Goal: Task Accomplishment & Management: Complete application form

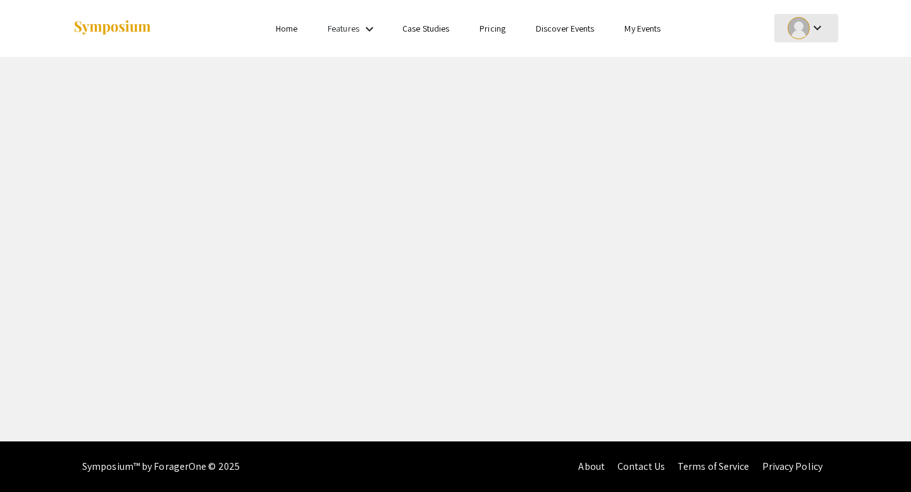
click at [800, 20] on div at bounding box center [799, 28] width 22 height 22
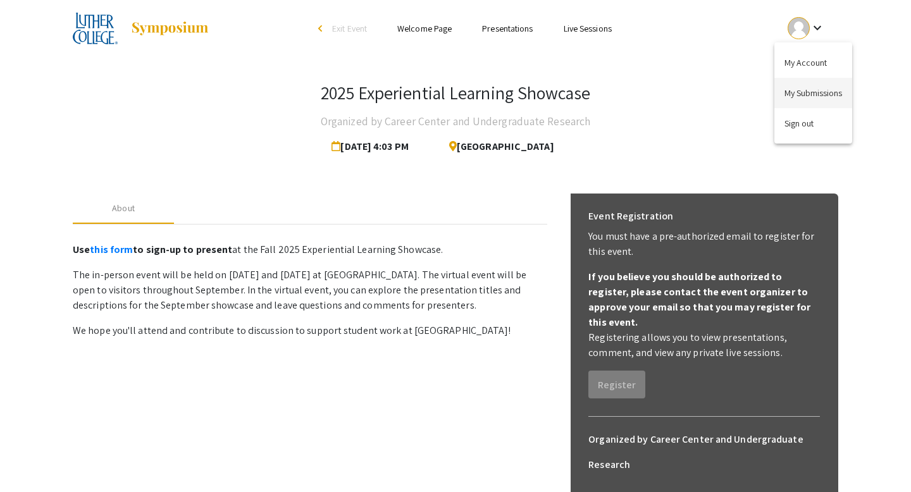
click at [807, 96] on button "My Submissions" at bounding box center [813, 93] width 78 height 30
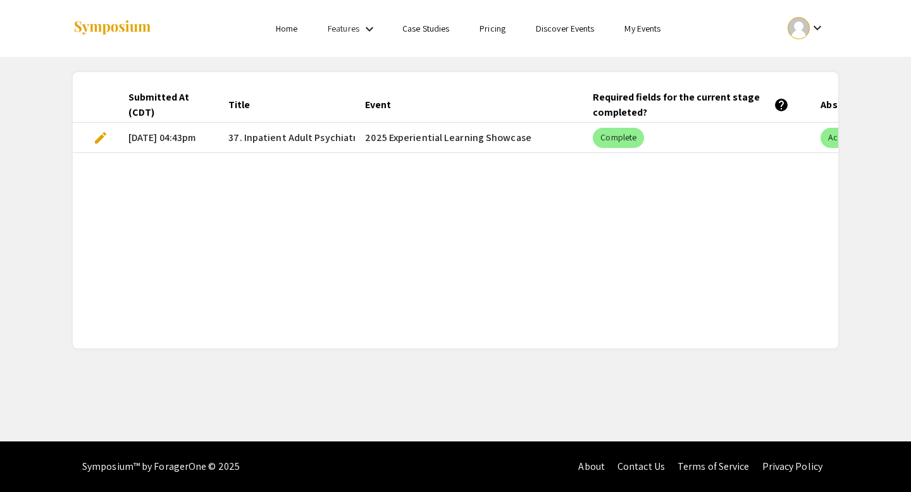
click at [105, 137] on span "edit" at bounding box center [100, 137] width 15 height 15
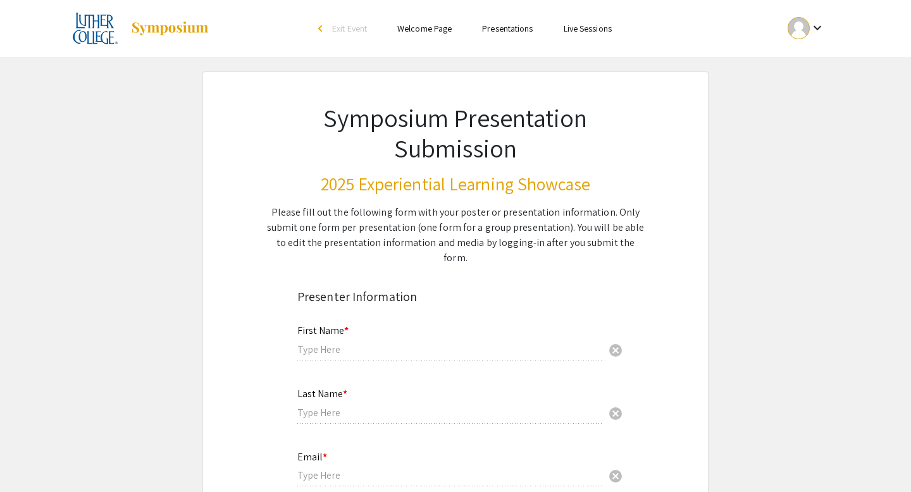
type input "[PERSON_NAME]"
type input "[EMAIL_ADDRESS][DOMAIN_NAME]"
radio input "true"
type input "Nursing"
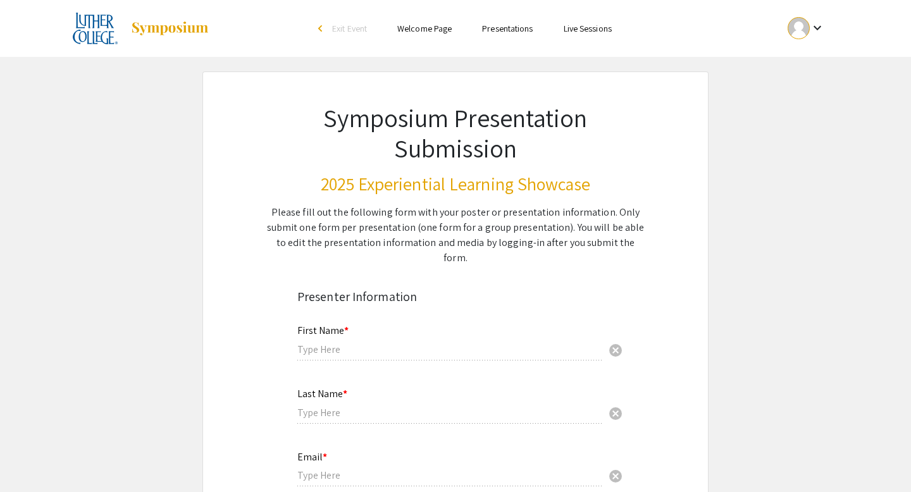
radio input "true"
type input "[PERSON_NAME]"
radio input "true"
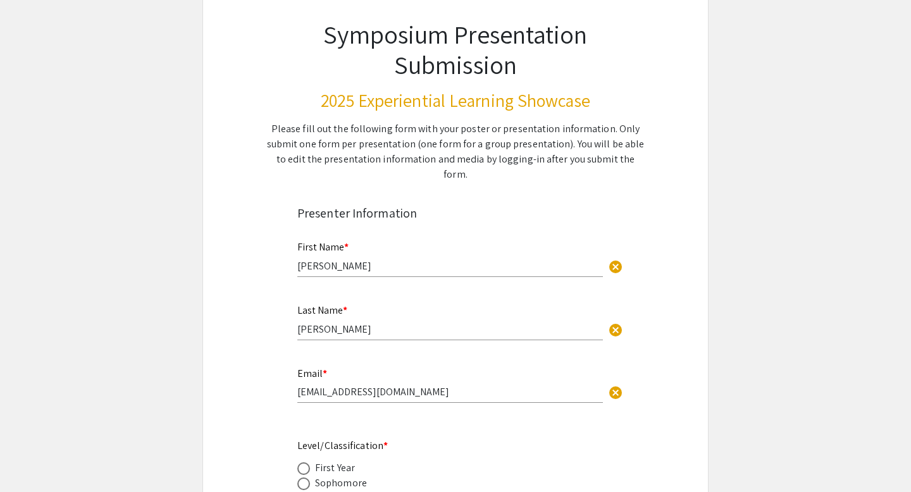
select select "custom"
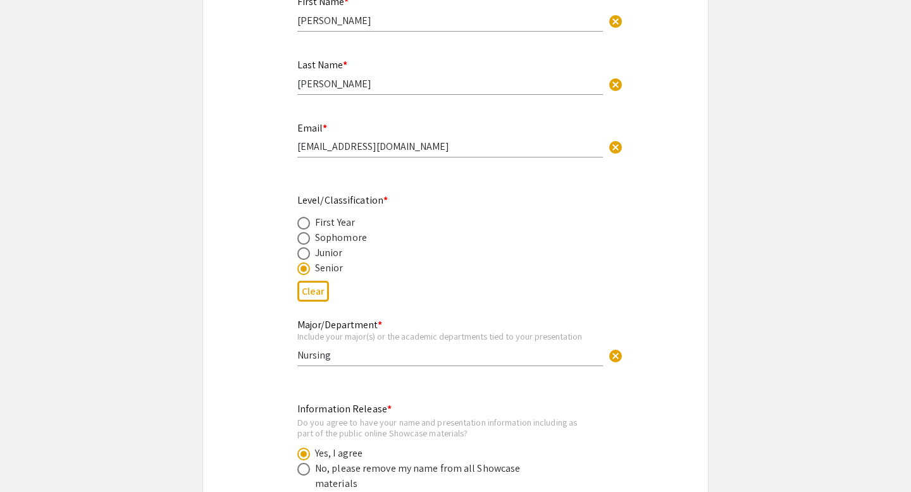
type input "0"
select select "custom"
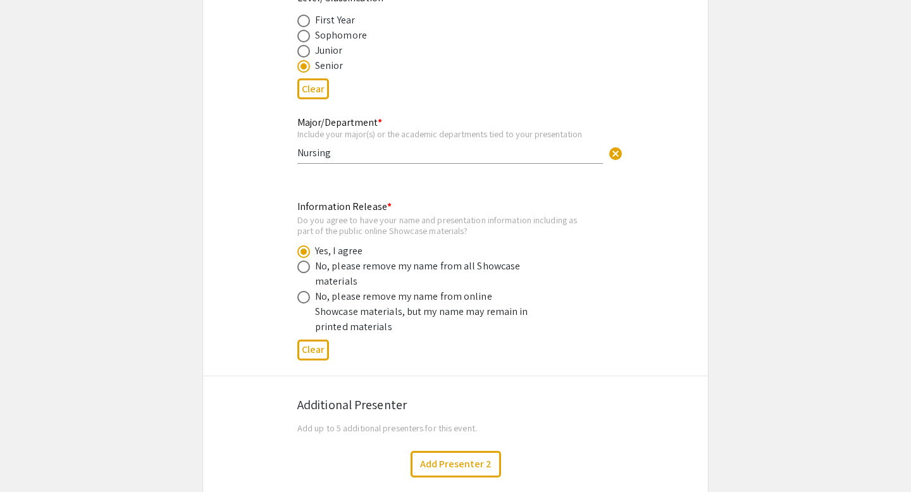
scroll to position [552, 0]
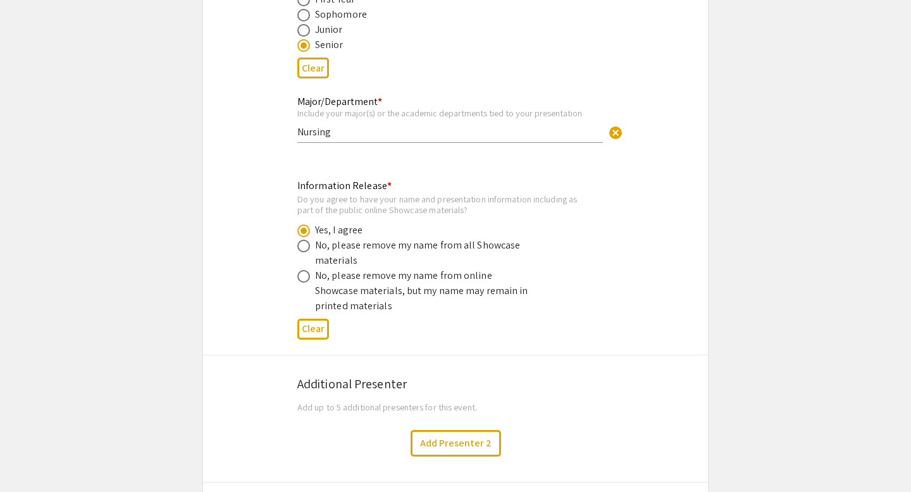
type input "1"
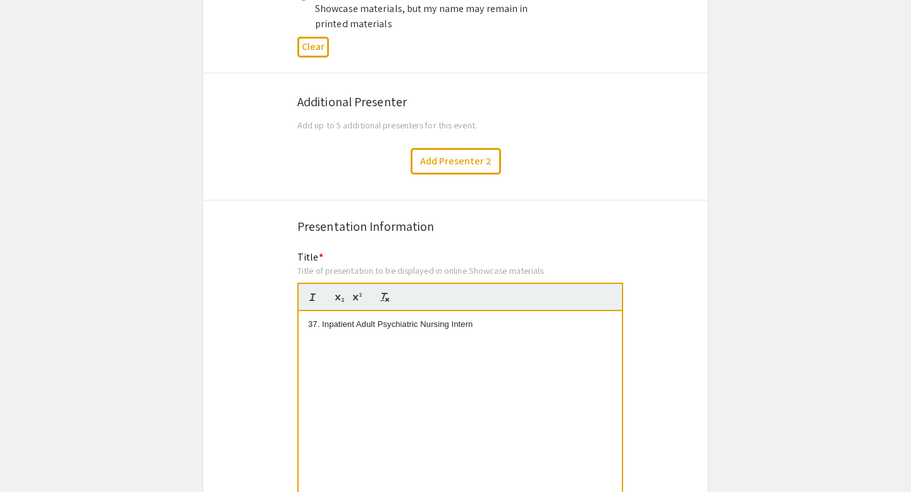
select select "auto"
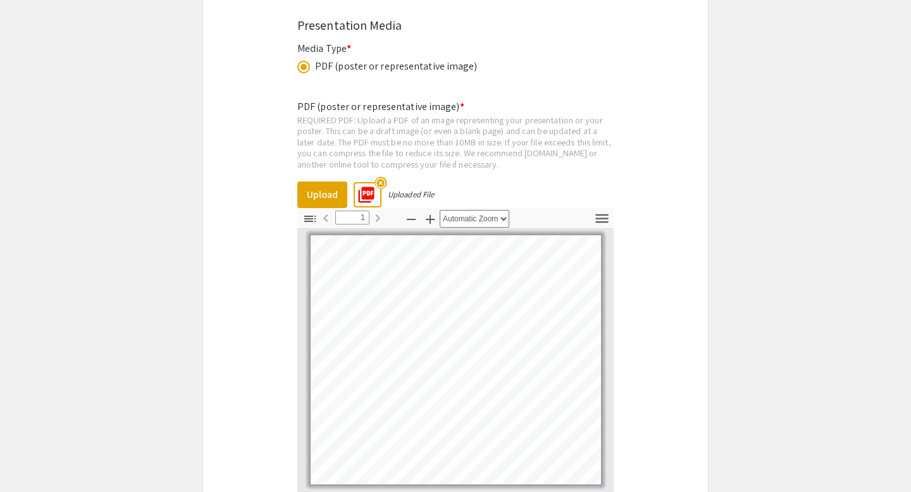
scroll to position [2951, 0]
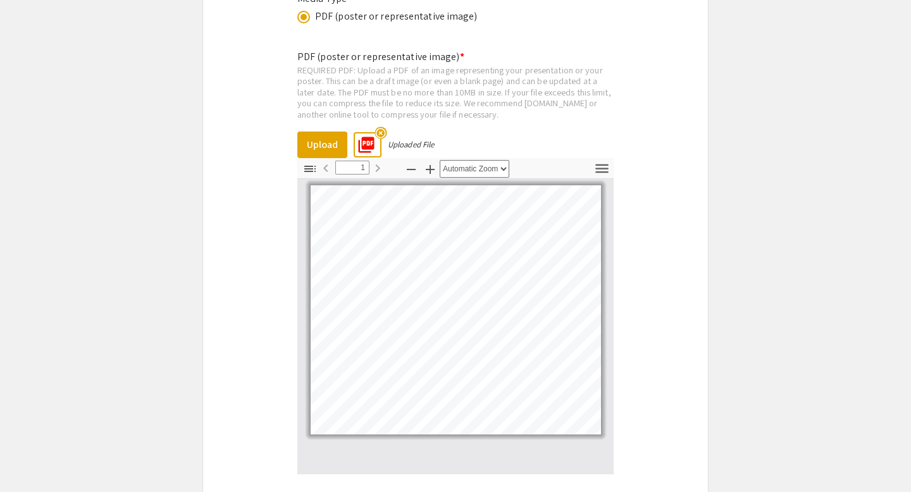
click at [380, 127] on mat-icon "highlight_off" at bounding box center [381, 133] width 12 height 12
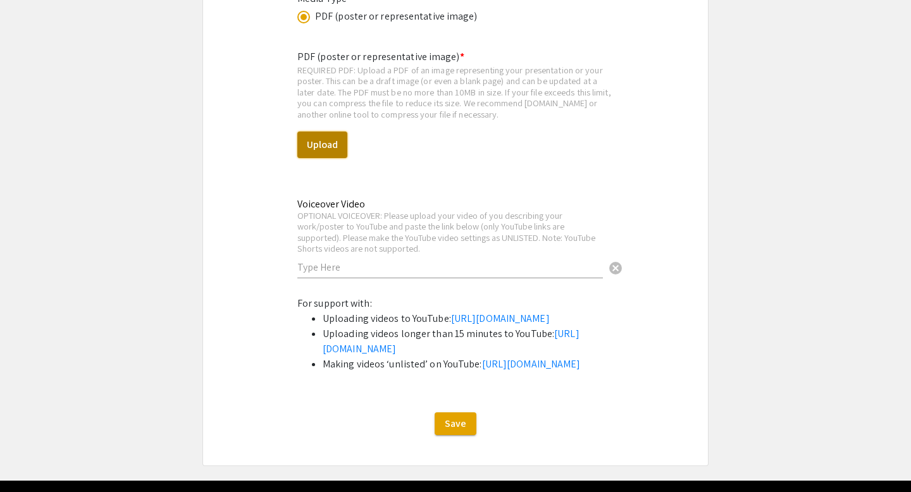
click at [328, 135] on button "Upload" at bounding box center [322, 145] width 50 height 27
select select "custom"
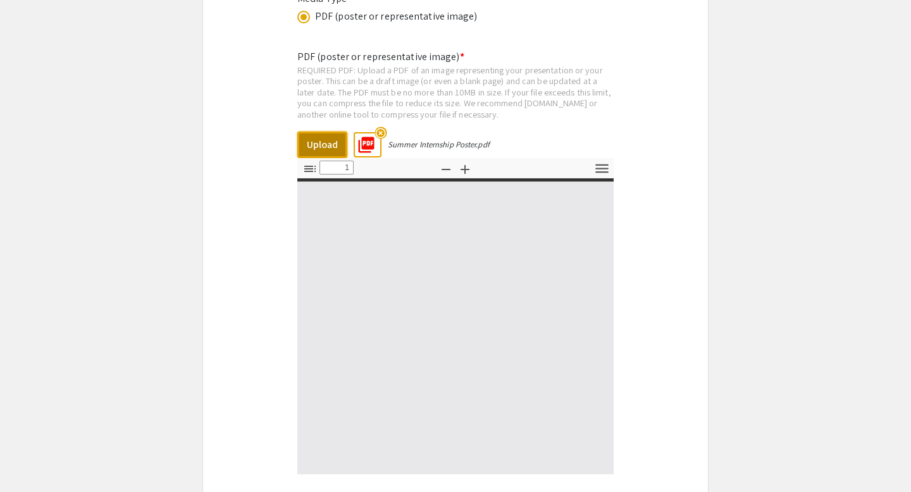
type input "0"
select select "custom"
type input "1"
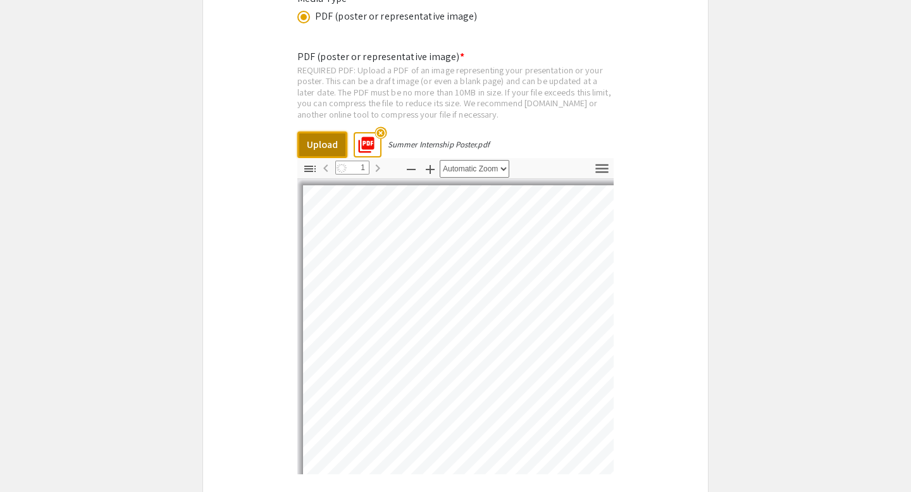
select select "auto"
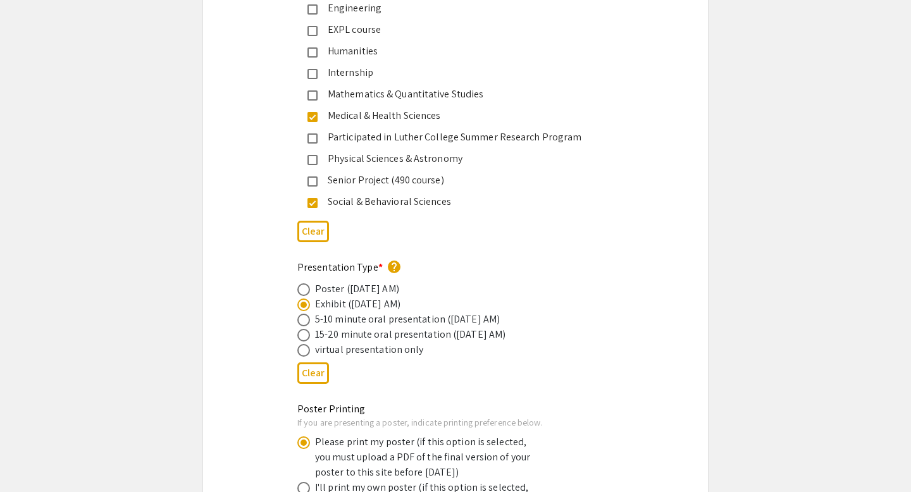
scroll to position [1990, 0]
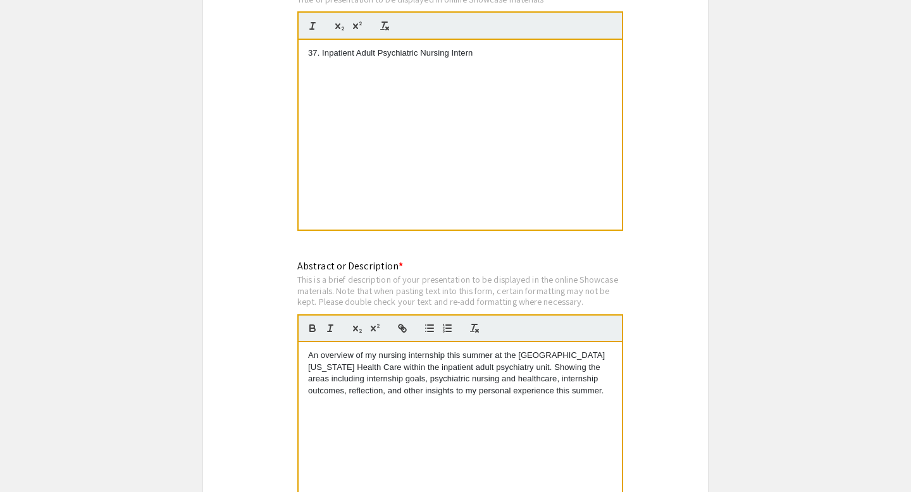
scroll to position [1514, 0]
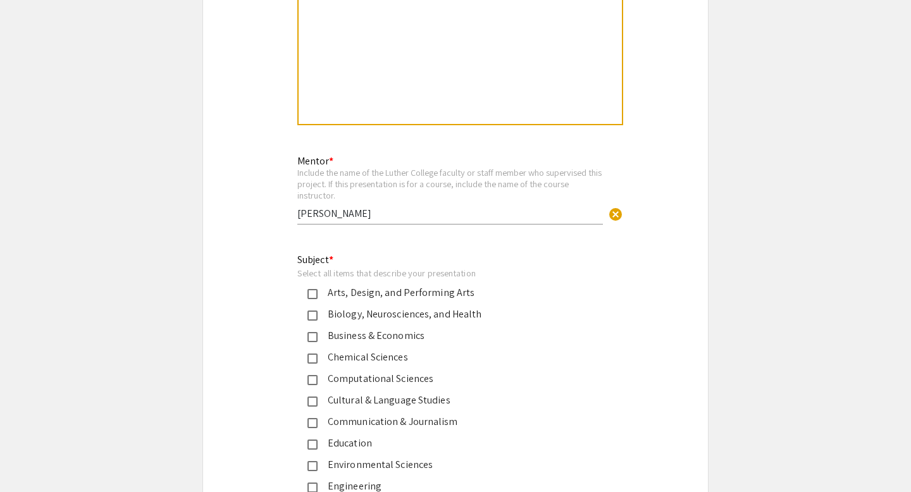
click at [162, 205] on app-edit-presentation "Symposium Presentation Submission 2025 Experiential Learning Showcase Please fi…" at bounding box center [455, 396] width 911 height 3676
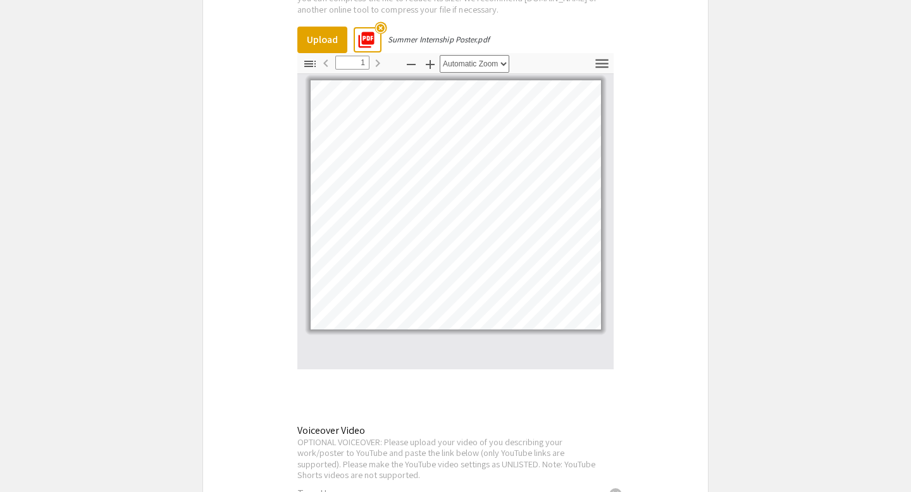
scroll to position [3387, 0]
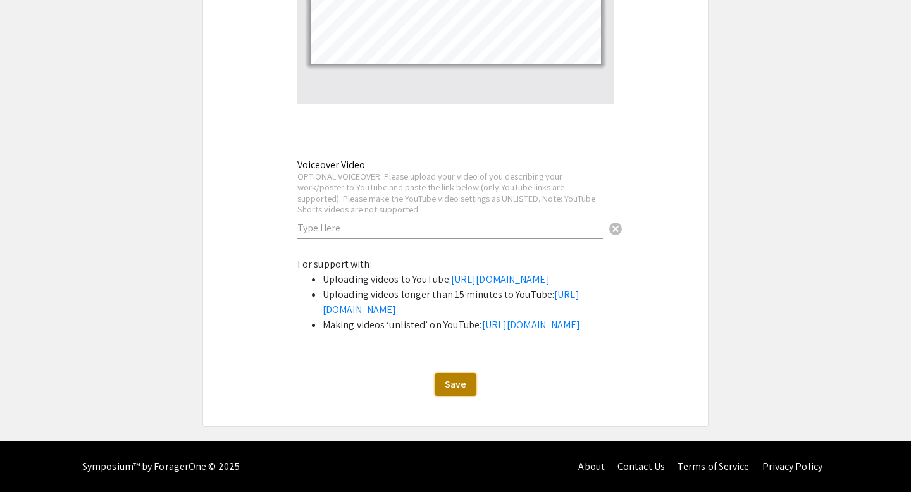
click at [447, 386] on span "Save" at bounding box center [456, 384] width 22 height 13
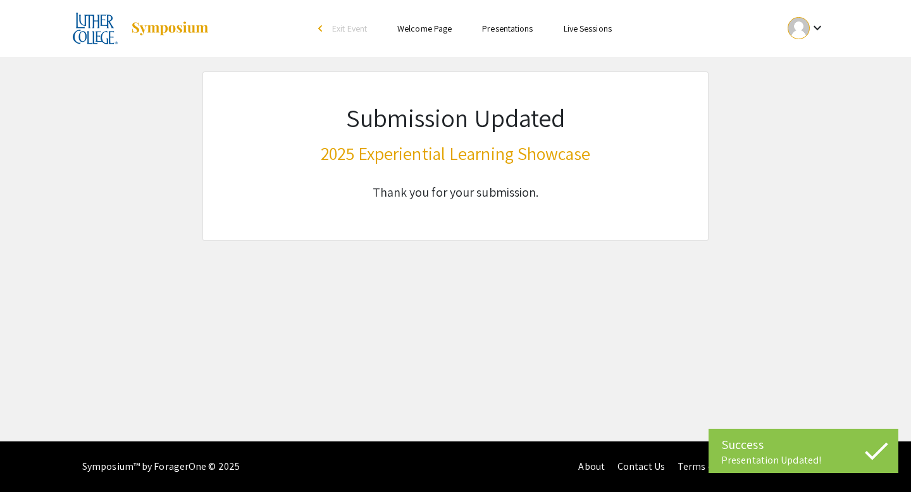
scroll to position [0, 0]
